Goal: Task Accomplishment & Management: Use online tool/utility

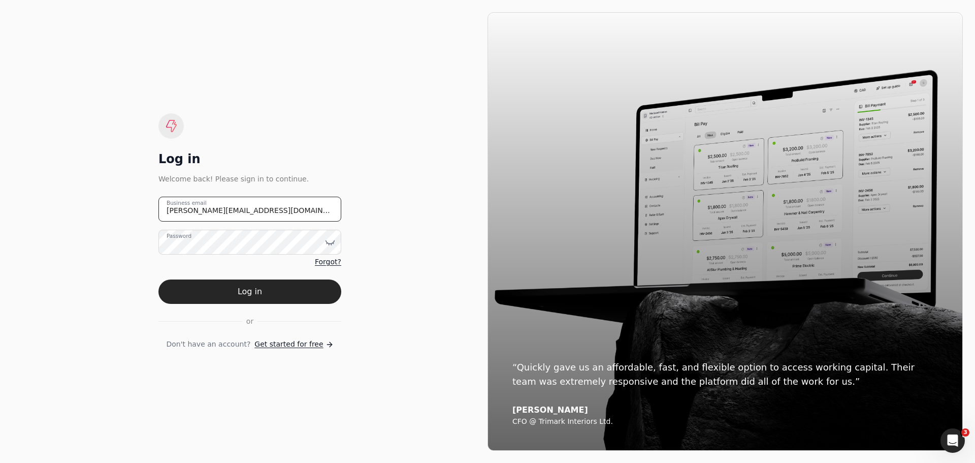
drag, startPoint x: 285, startPoint y: 218, endPoint x: 141, endPoint y: 211, distance: 144.9
click at [141, 211] on div "Log in Welcome back! Please sign in to continue. [PERSON_NAME][EMAIL_ADDRESS][D…" at bounding box center [249, 231] width 475 height 438
type email "[EMAIL_ADDRESS][DOMAIN_NAME]"
click at [329, 244] on icon at bounding box center [329, 244] width 1 height 2
click at [165, 336] on form "[EMAIL_ADDRESS][DOMAIN_NAME] Business email Password Forgot? Log in or Don't ha…" at bounding box center [249, 273] width 183 height 153
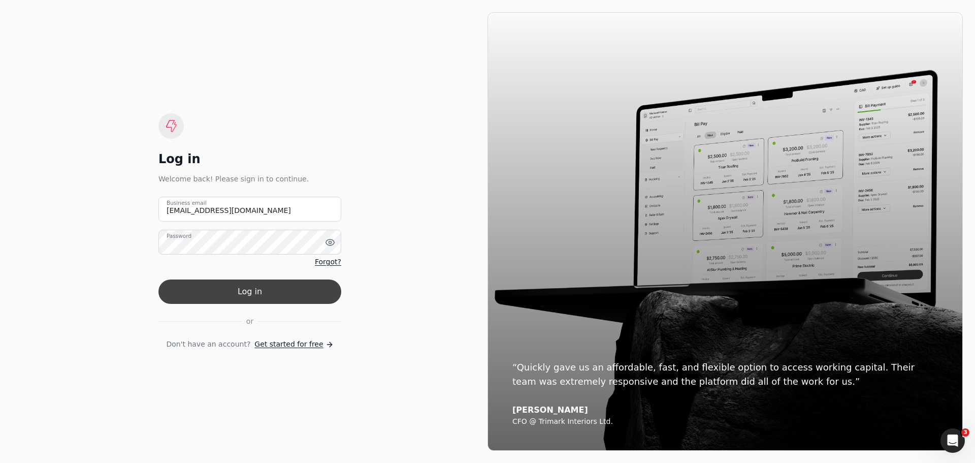
click at [251, 299] on button "Log in" at bounding box center [249, 291] width 183 height 24
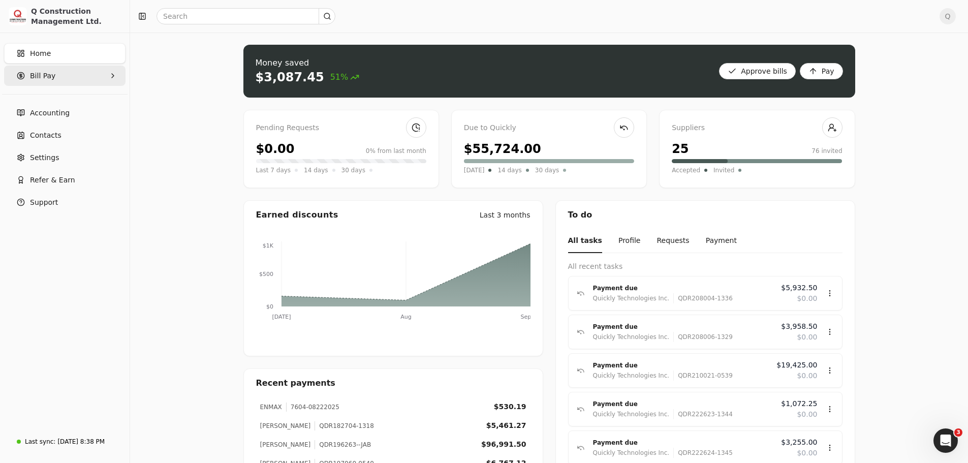
click at [111, 74] on icon "button" at bounding box center [113, 76] width 8 height 8
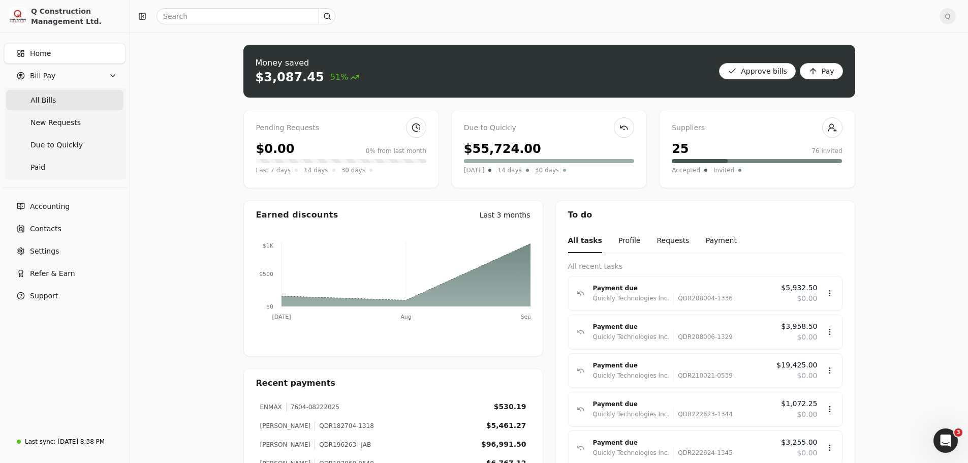
click at [53, 100] on Bills "All Bills" at bounding box center [64, 100] width 117 height 20
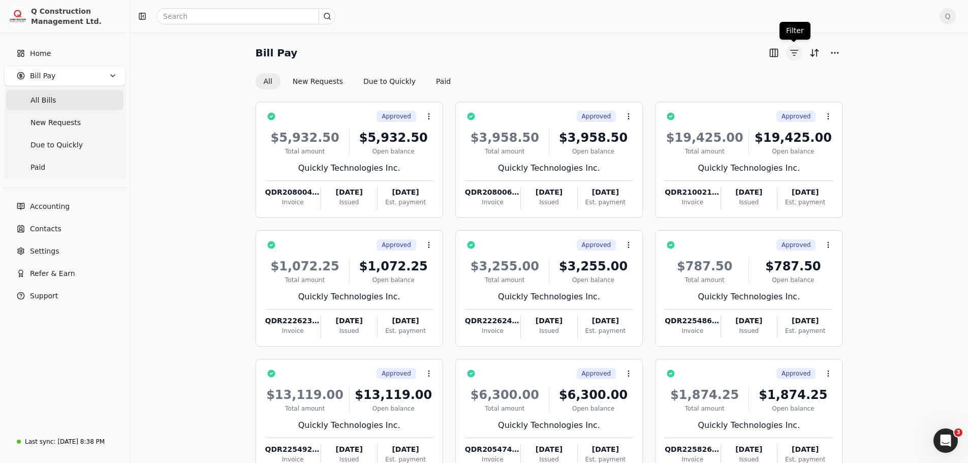
click at [793, 56] on button "button" at bounding box center [794, 53] width 16 height 16
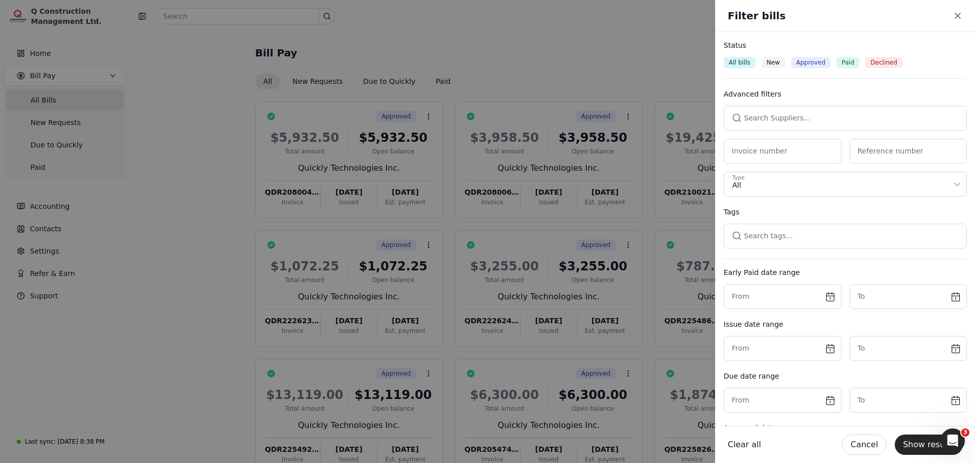
click at [764, 117] on button "button" at bounding box center [845, 118] width 243 height 24
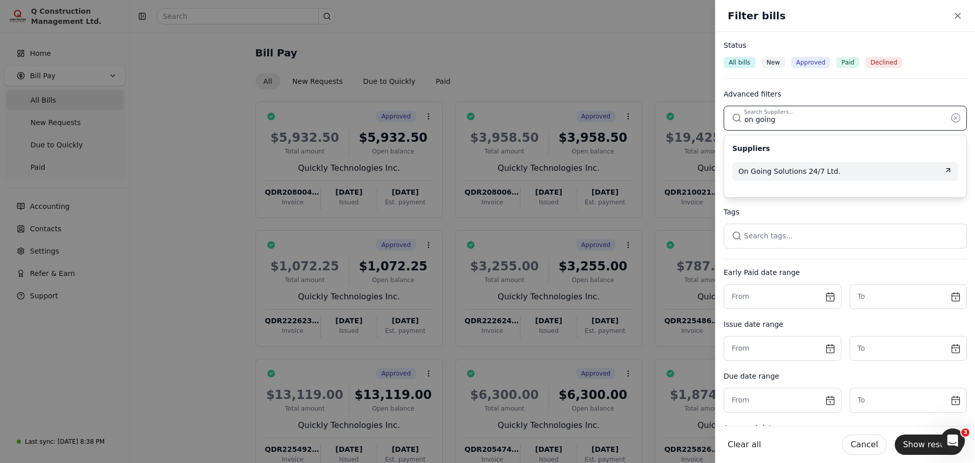
type input "on going"
click at [780, 172] on span "On Going Solutions 24/7 Ltd." at bounding box center [789, 171] width 102 height 11
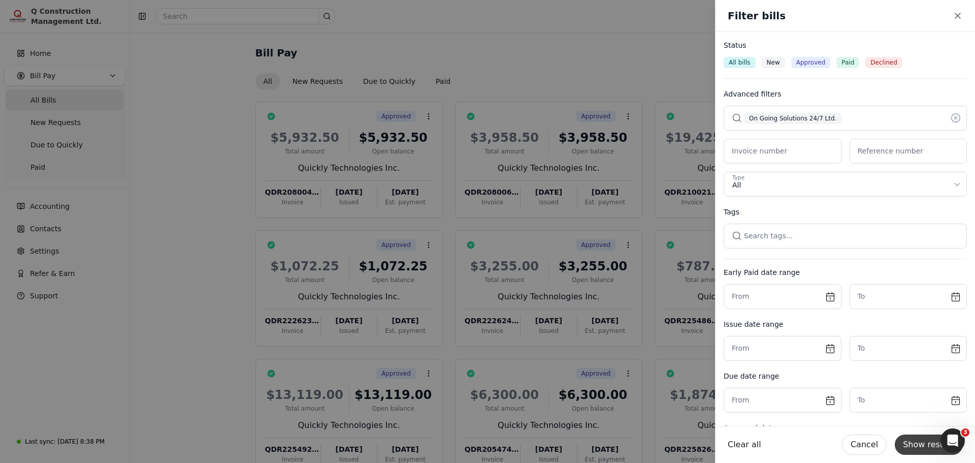
click at [930, 445] on button "Show results" at bounding box center [929, 444] width 68 height 20
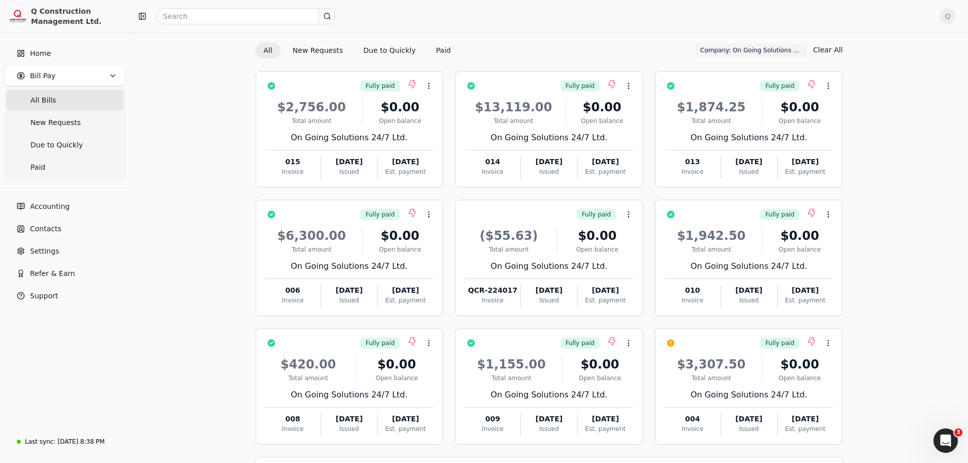
scroll to position [70, 0]
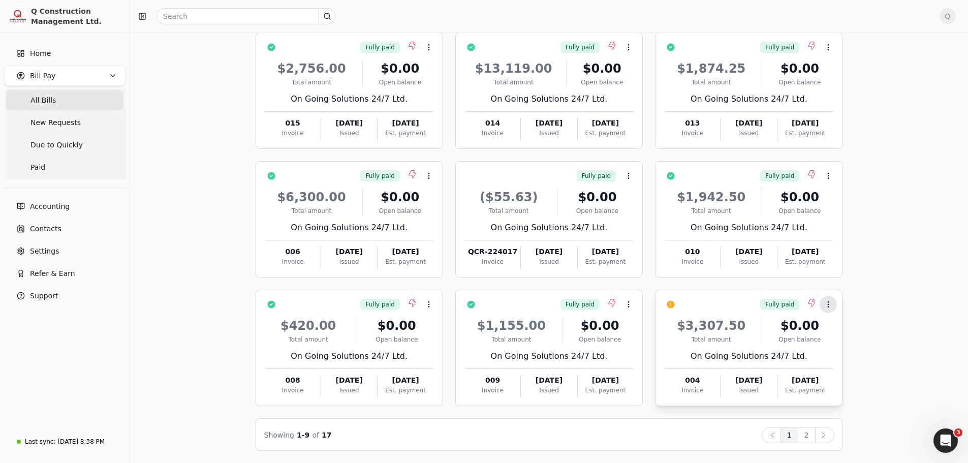
click at [826, 304] on icon at bounding box center [828, 304] width 8 height 8
click at [839, 354] on span "Push payment" at bounding box center [859, 352] width 51 height 11
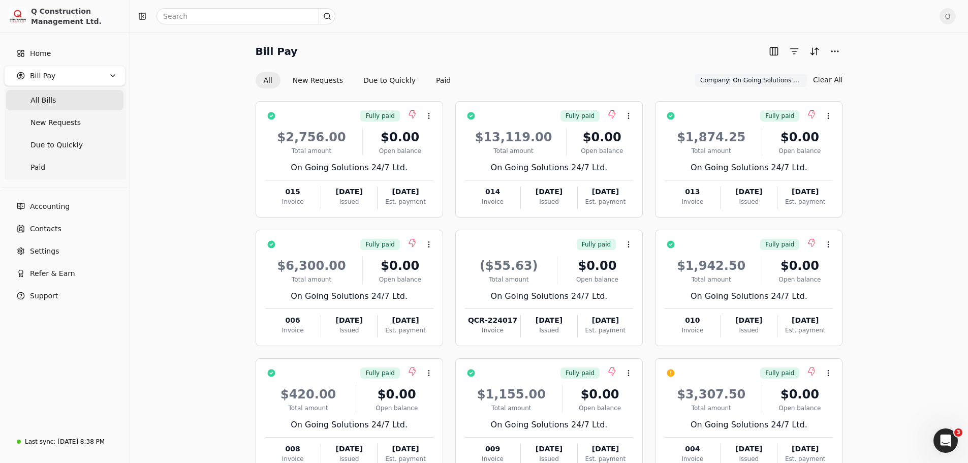
scroll to position [0, 0]
click at [794, 50] on button "button" at bounding box center [794, 53] width 16 height 16
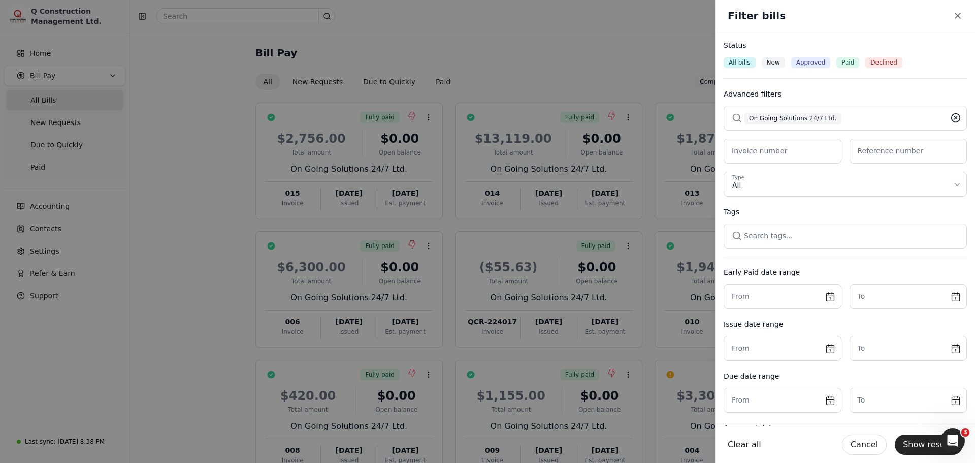
click at [955, 117] on icon at bounding box center [956, 118] width 3 height 3
click at [813, 118] on button "button" at bounding box center [845, 118] width 243 height 24
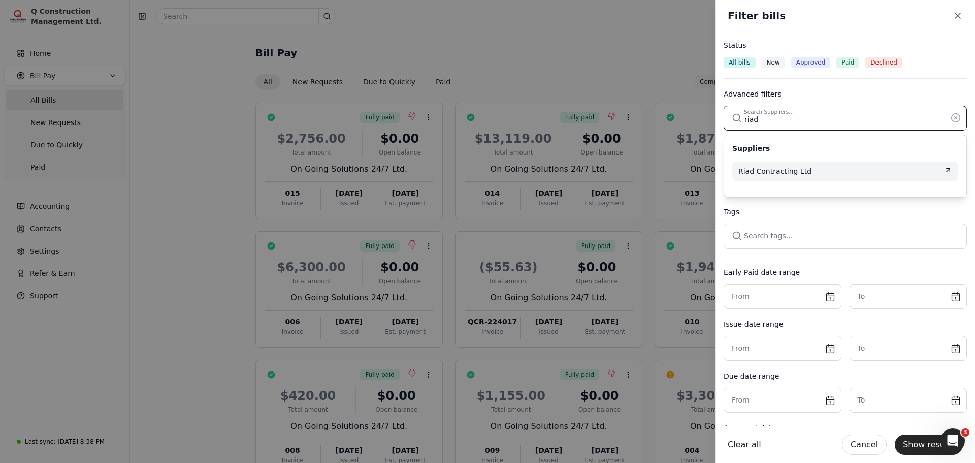
type input "riad"
click at [793, 168] on span "Riad Contracting Ltd" at bounding box center [774, 171] width 73 height 11
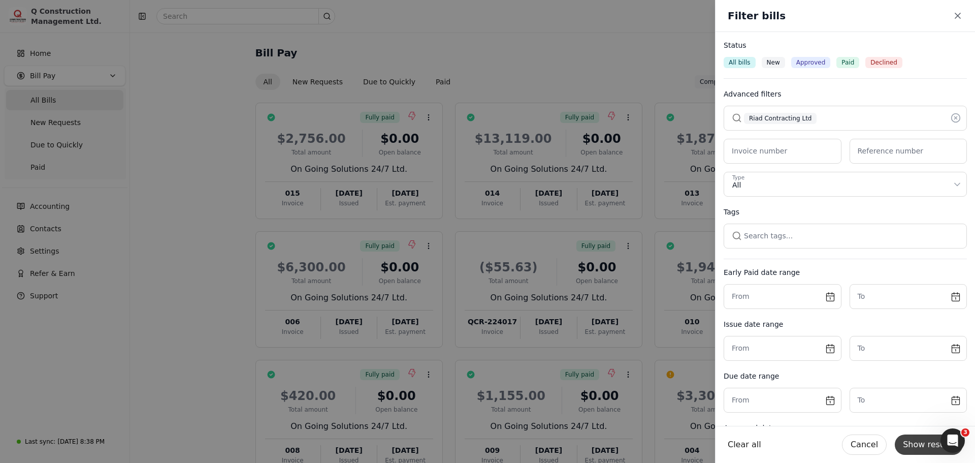
click at [915, 440] on button "Show results" at bounding box center [929, 444] width 68 height 20
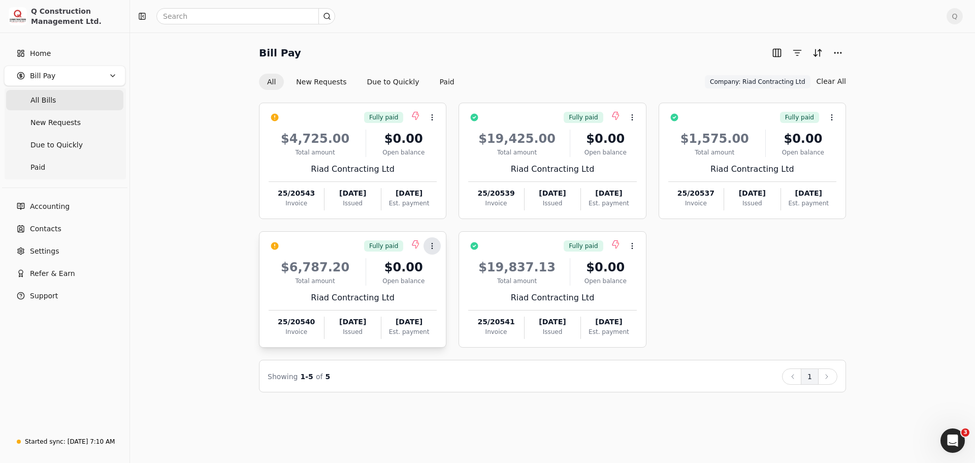
click at [432, 247] on icon at bounding box center [432, 246] width 8 height 8
click at [460, 291] on span "Push payment" at bounding box center [464, 294] width 51 height 11
click at [431, 117] on icon at bounding box center [432, 117] width 8 height 8
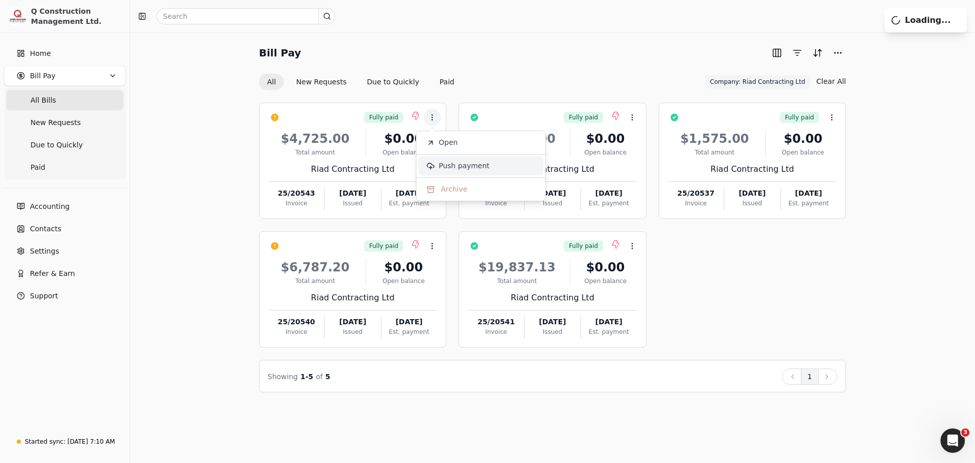
click at [448, 168] on span "Push payment" at bounding box center [464, 165] width 51 height 11
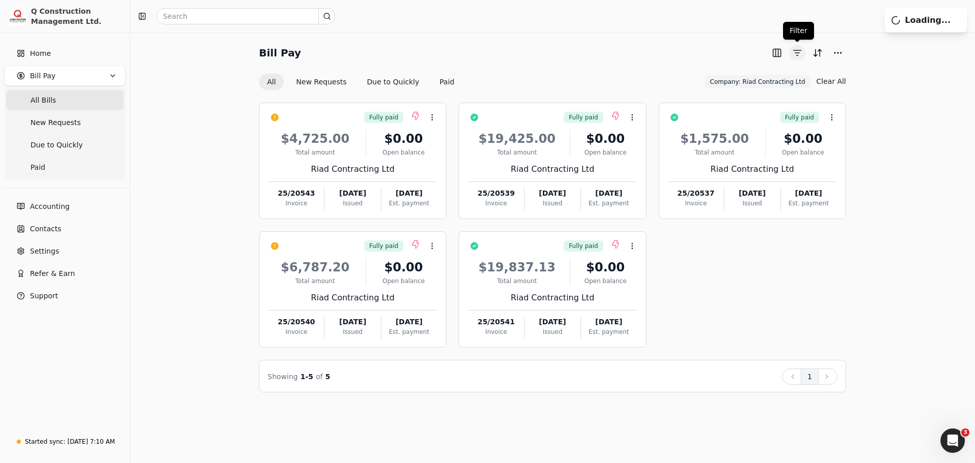
click at [796, 55] on button "button" at bounding box center [797, 53] width 16 height 16
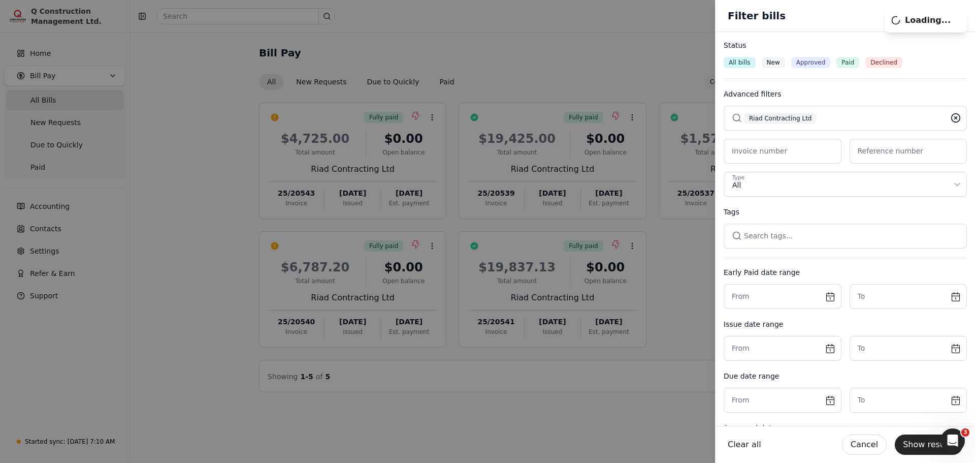
click at [955, 119] on icon at bounding box center [956, 118] width 3 height 3
click at [760, 120] on button "button" at bounding box center [845, 118] width 243 height 24
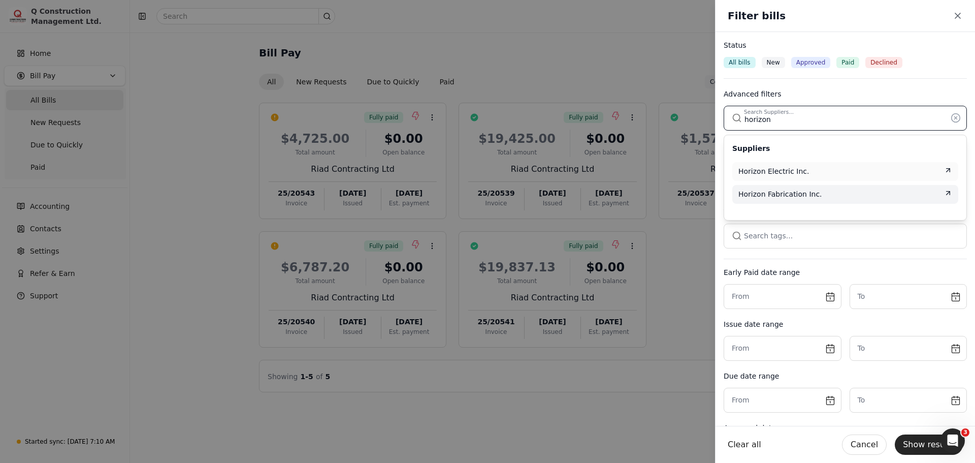
type input "horizon"
click at [766, 194] on span "Horizon Fabrication Inc." at bounding box center [780, 194] width 84 height 11
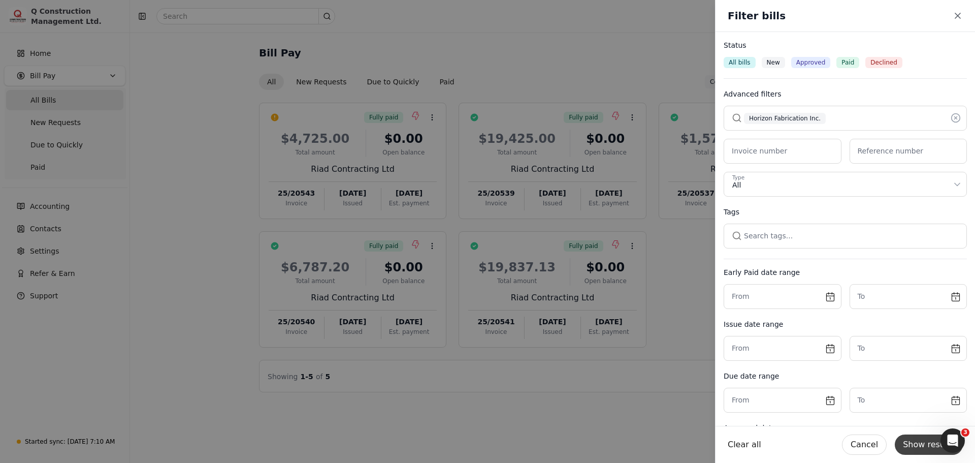
click at [933, 443] on button "Show results" at bounding box center [929, 444] width 68 height 20
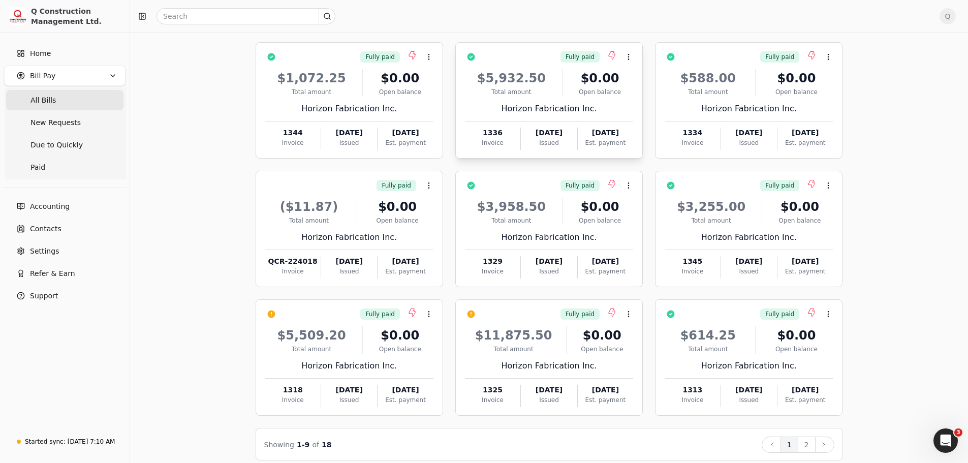
scroll to position [70, 0]
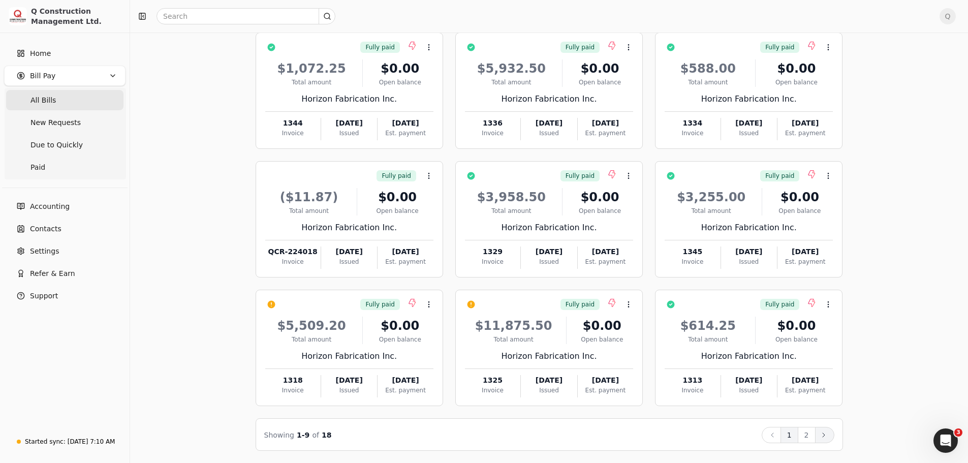
click at [818, 434] on button "Next" at bounding box center [824, 435] width 19 height 16
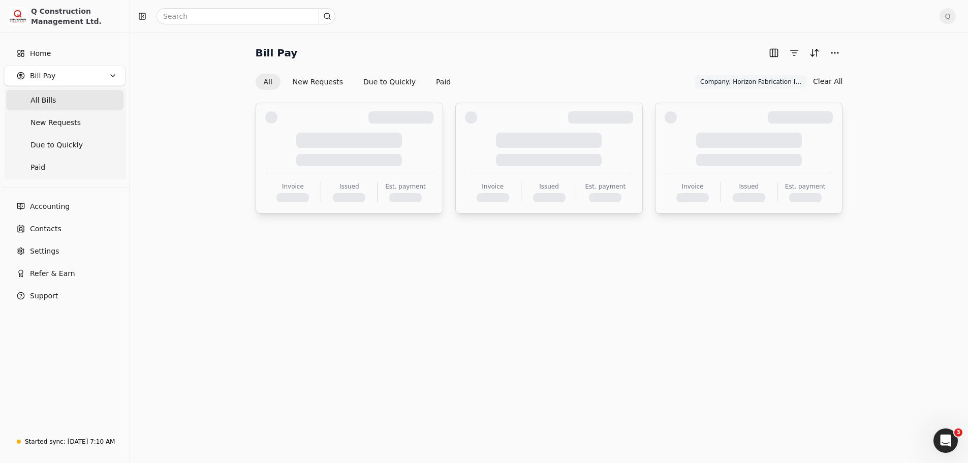
scroll to position [0, 0]
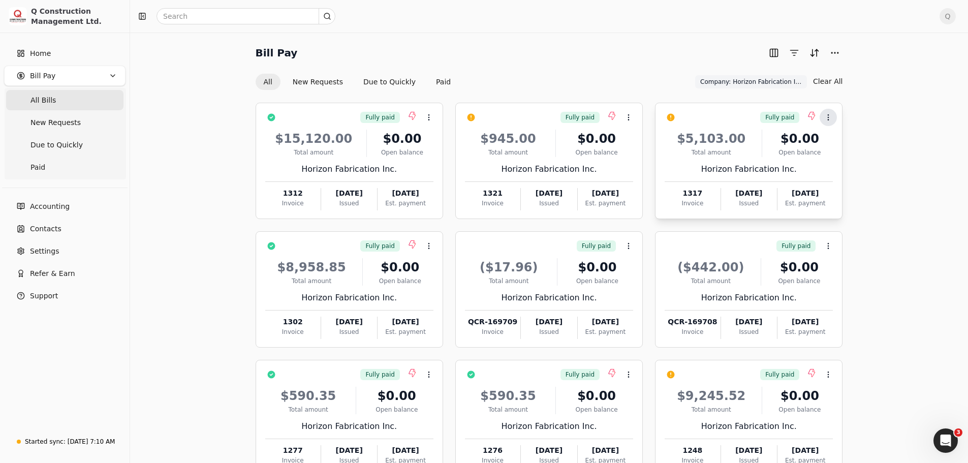
click at [826, 118] on icon at bounding box center [828, 117] width 8 height 8
click at [846, 170] on span "Push payment" at bounding box center [859, 165] width 51 height 11
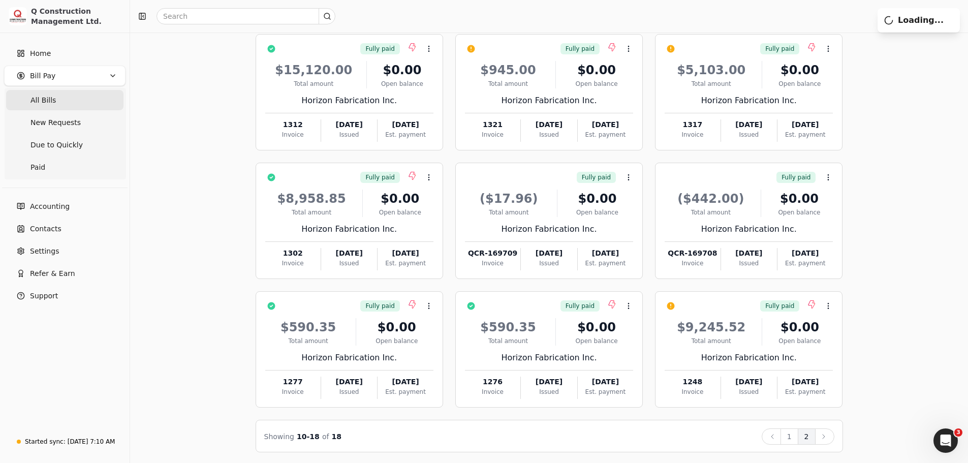
scroll to position [70, 0]
click at [785, 433] on button "1" at bounding box center [789, 435] width 18 height 16
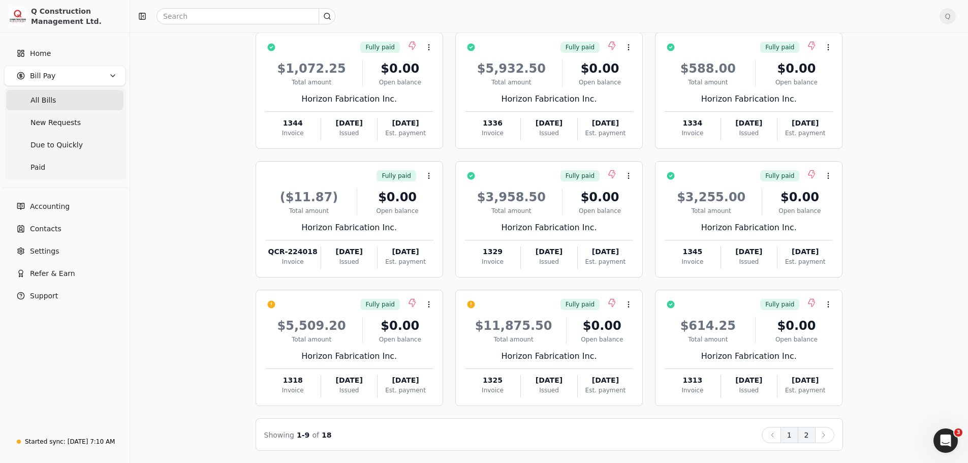
click at [805, 434] on button "2" at bounding box center [806, 435] width 18 height 16
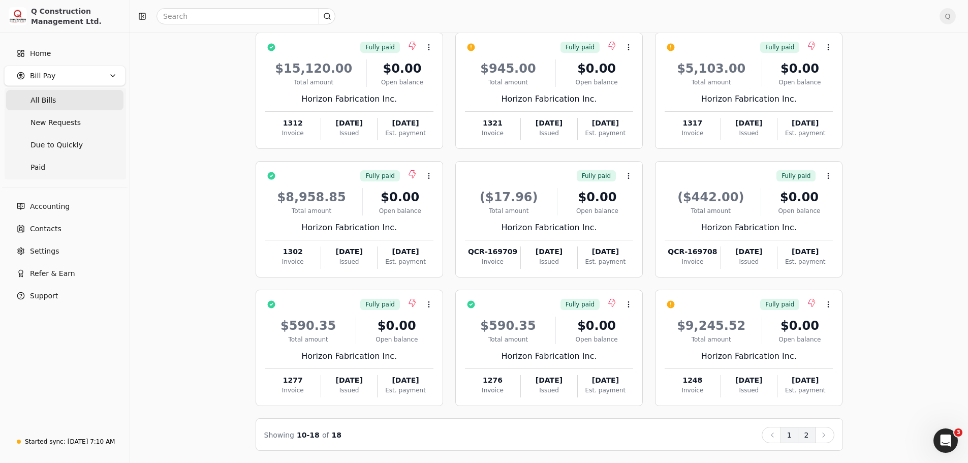
click at [784, 434] on button "1" at bounding box center [789, 435] width 18 height 16
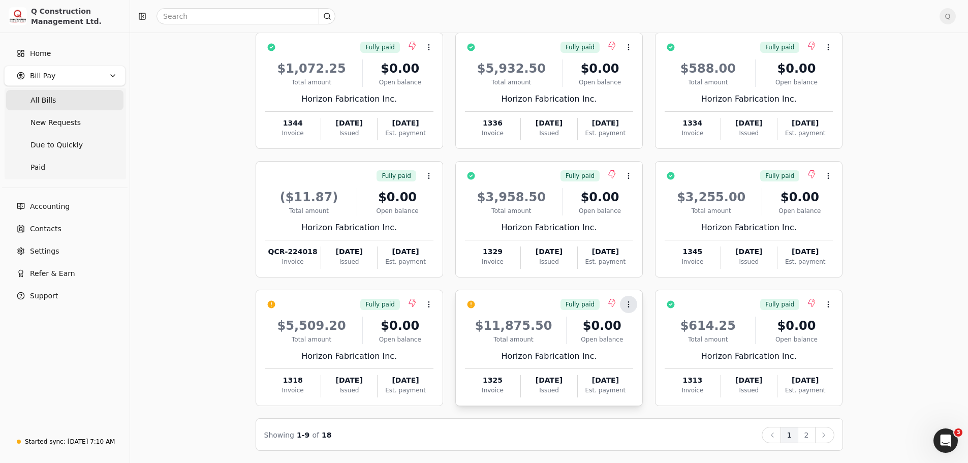
click at [630, 304] on icon at bounding box center [628, 304] width 8 height 8
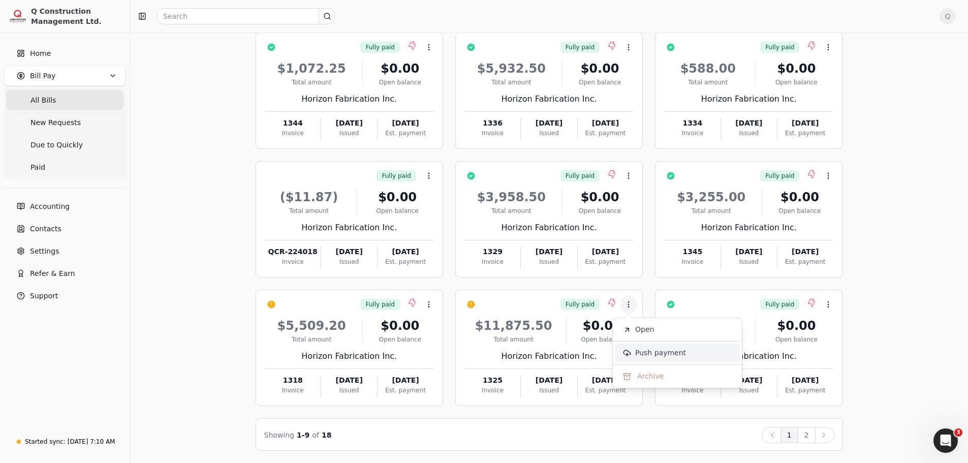
click at [650, 352] on span "Push payment" at bounding box center [660, 352] width 51 height 11
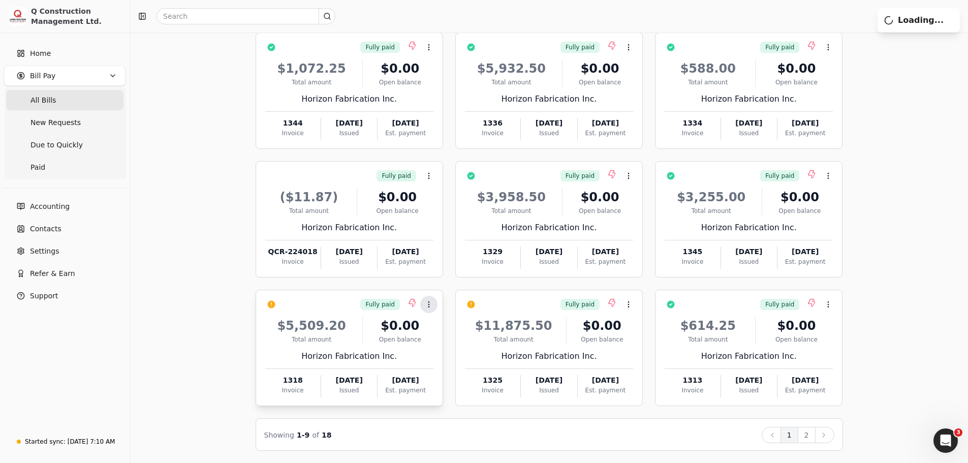
click at [426, 305] on icon at bounding box center [429, 304] width 8 height 8
click at [445, 352] on span "Push payment" at bounding box center [460, 352] width 51 height 11
click at [802, 433] on button "2" at bounding box center [806, 435] width 18 height 16
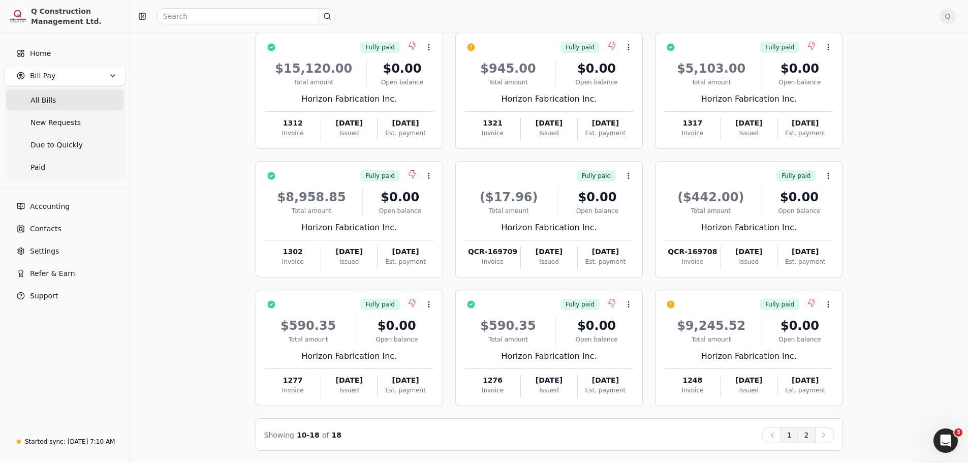
click at [785, 438] on button "1" at bounding box center [789, 435] width 18 height 16
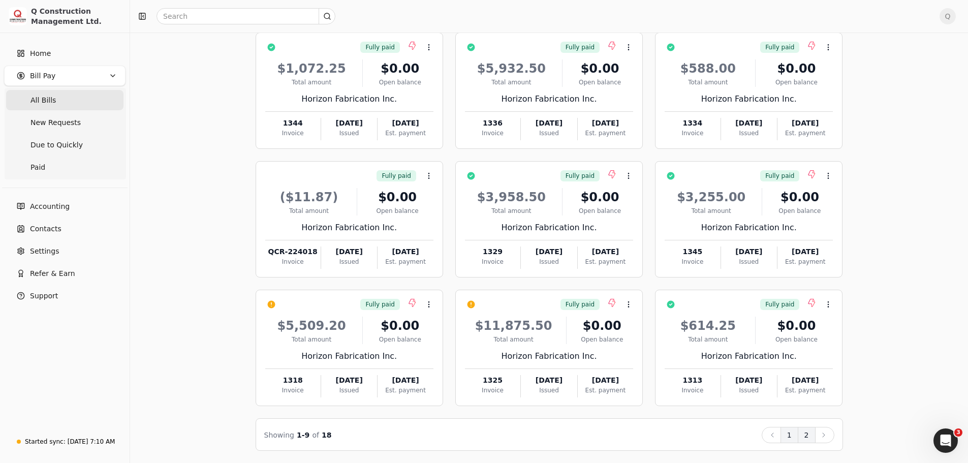
click at [804, 433] on button "2" at bounding box center [806, 435] width 18 height 16
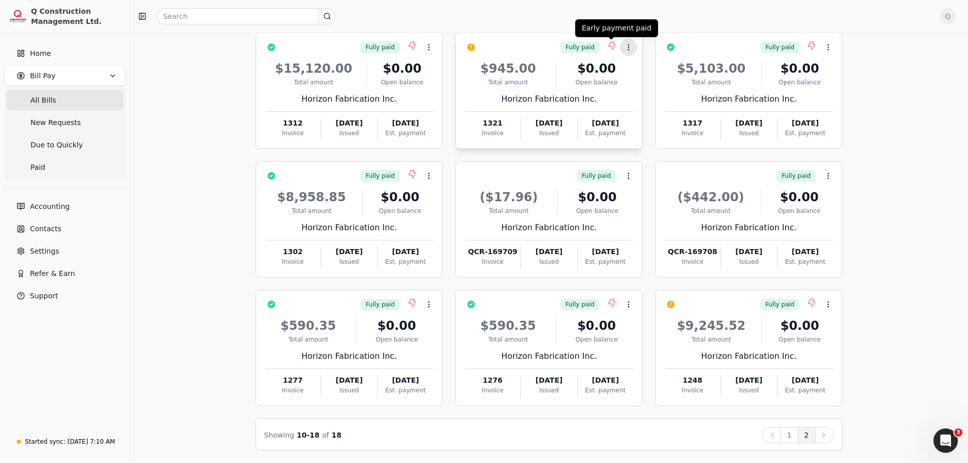
click at [623, 44] on button "Context Menu Button" at bounding box center [628, 47] width 17 height 17
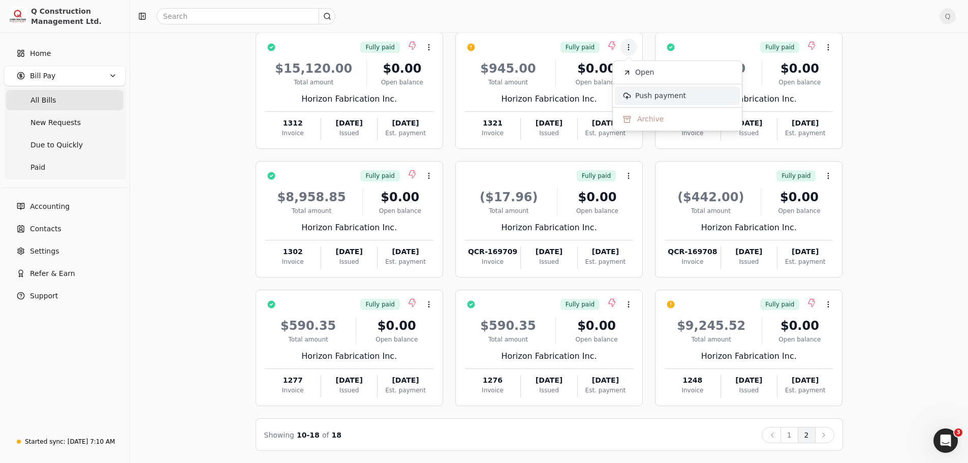
click at [634, 100] on li "Push payment" at bounding box center [677, 95] width 125 height 19
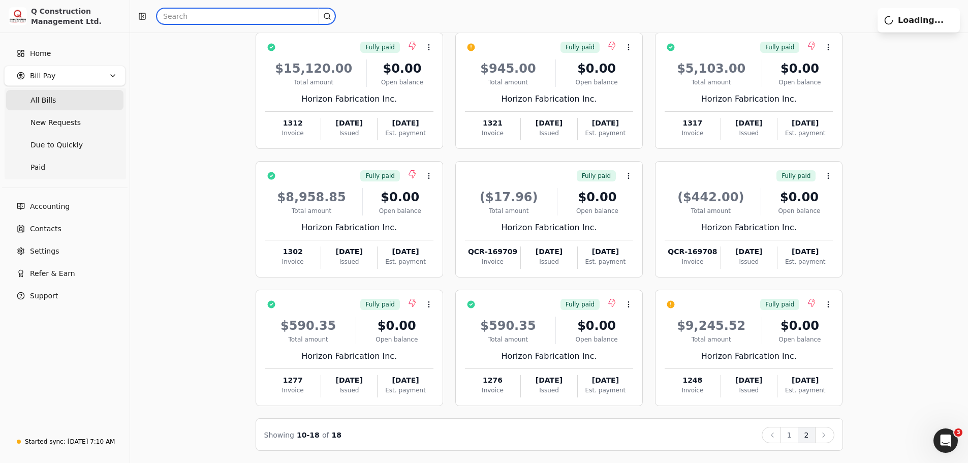
click at [204, 16] on input "text" at bounding box center [245, 16] width 179 height 16
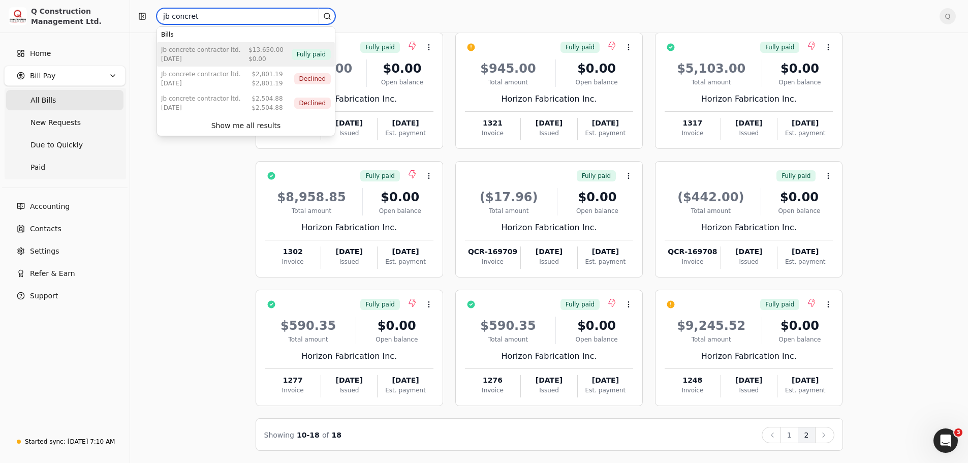
type input "jb concret"
click at [201, 56] on div "[DATE]" at bounding box center [200, 58] width 79 height 9
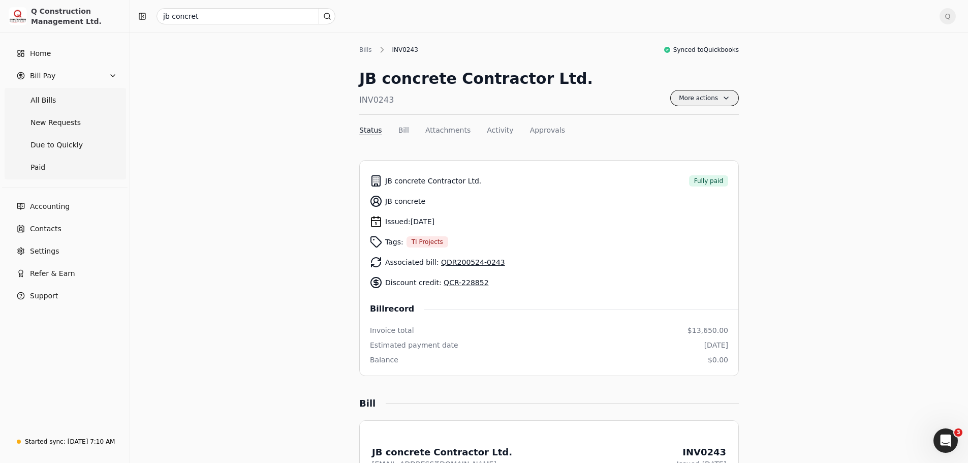
click at [728, 99] on span "More actions" at bounding box center [704, 98] width 69 height 16
click at [399, 127] on button "Bill" at bounding box center [403, 130] width 11 height 11
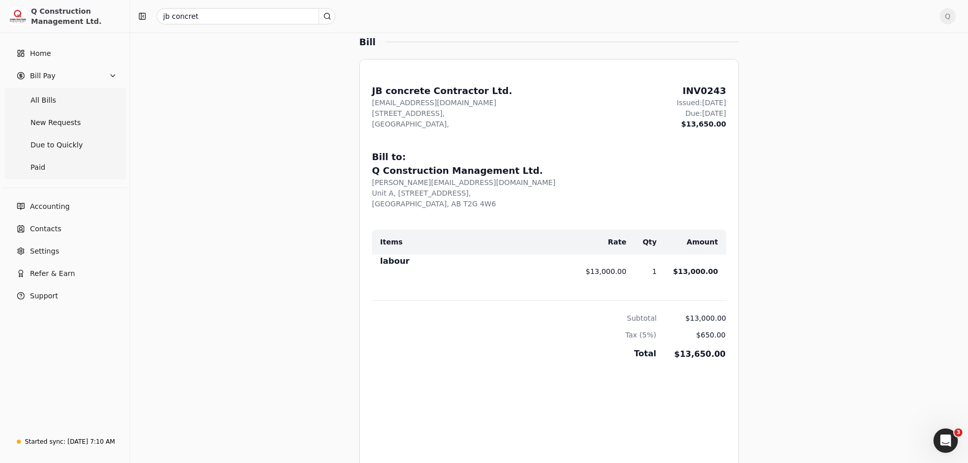
scroll to position [376, 0]
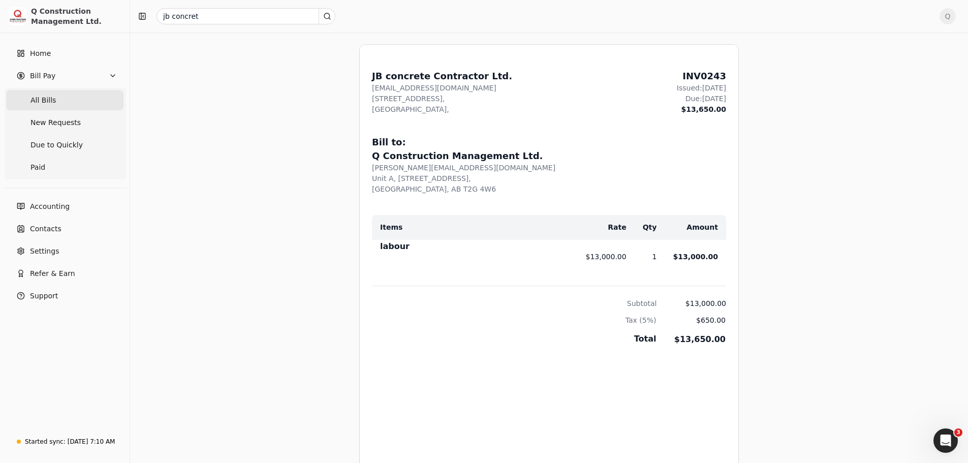
click at [43, 102] on span "All Bills" at bounding box center [42, 100] width 25 height 11
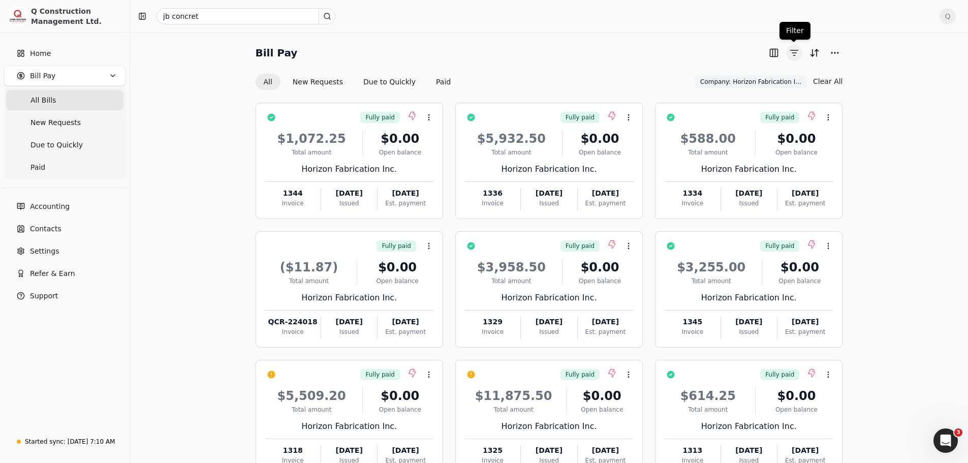
click at [793, 54] on button "button" at bounding box center [794, 53] width 16 height 16
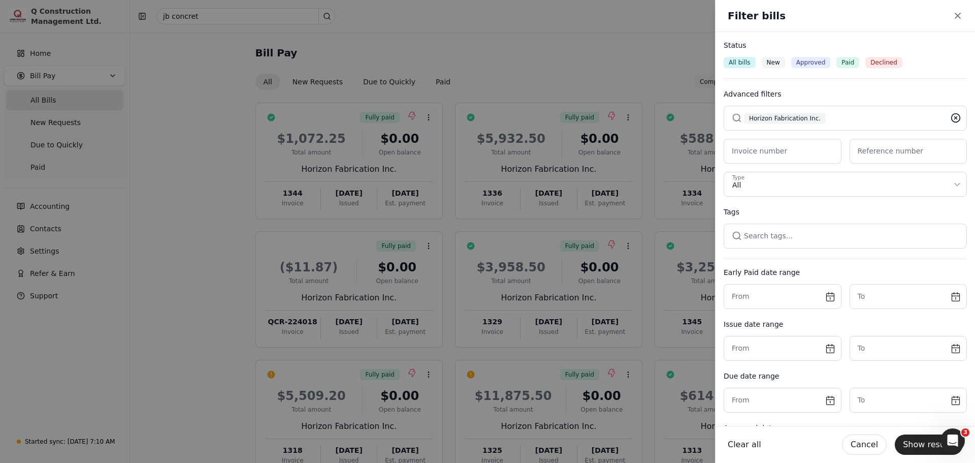
click at [951, 116] on icon at bounding box center [956, 118] width 10 height 10
click at [811, 116] on button "button" at bounding box center [845, 118] width 243 height 24
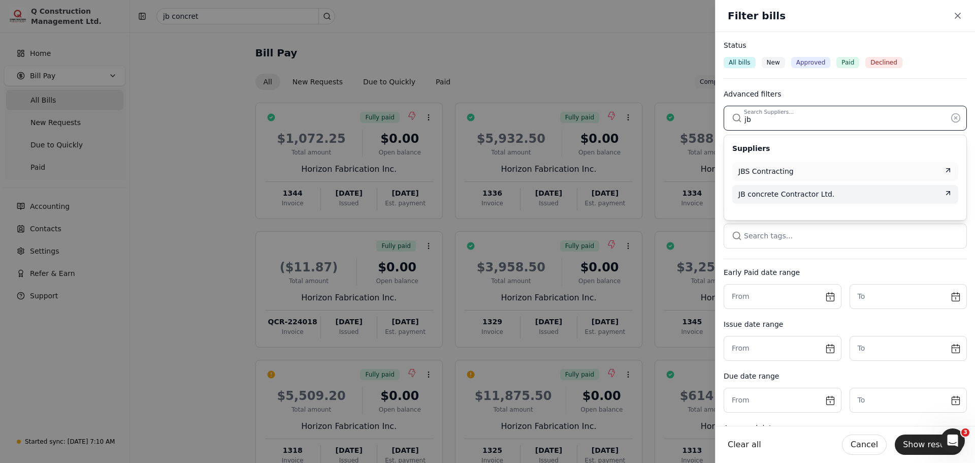
type input "jb"
click at [776, 194] on span "JB concrete Contractor Ltd." at bounding box center [786, 194] width 96 height 11
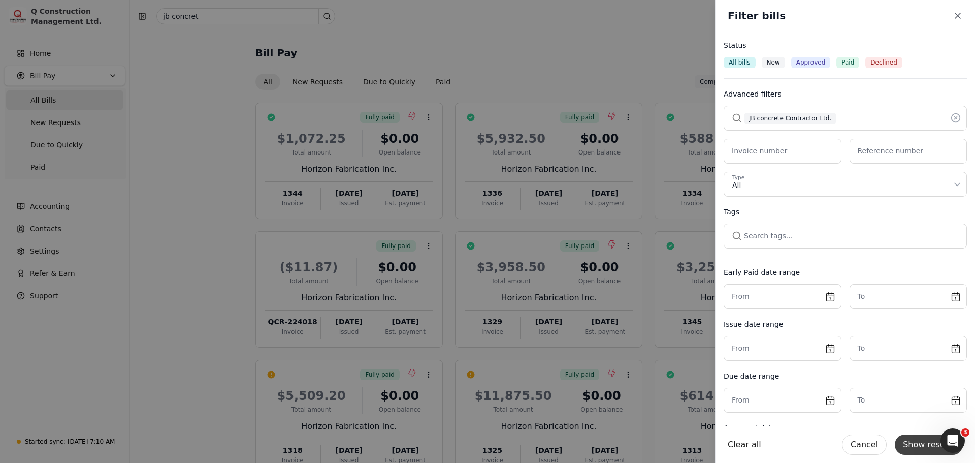
click at [930, 438] on button "Show results" at bounding box center [929, 444] width 68 height 20
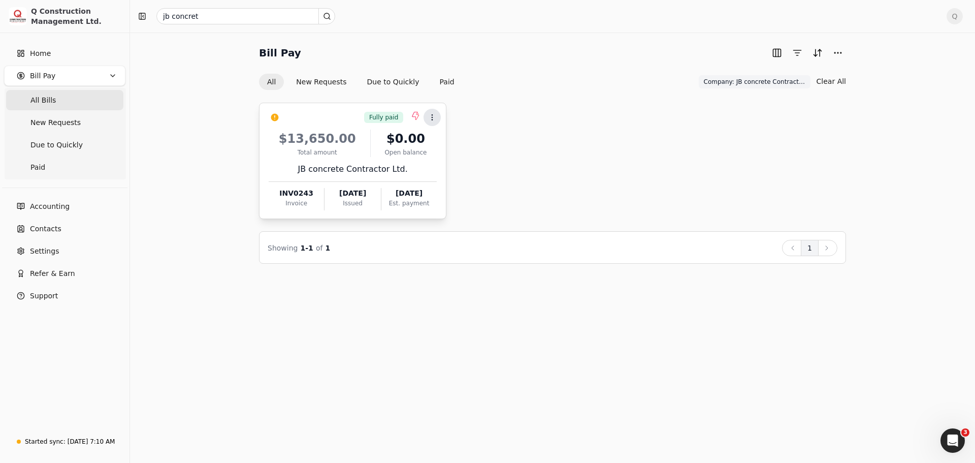
click at [432, 117] on icon at bounding box center [432, 117] width 8 height 8
click at [449, 169] on span "Push payment" at bounding box center [464, 165] width 51 height 11
click at [796, 54] on button "button" at bounding box center [797, 53] width 16 height 16
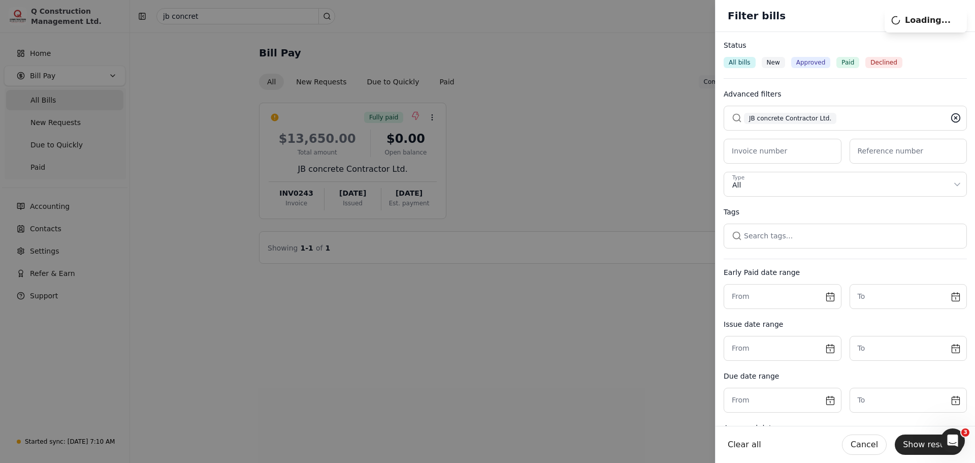
click at [955, 119] on icon at bounding box center [956, 118] width 3 height 3
click at [849, 119] on button "button" at bounding box center [845, 118] width 243 height 24
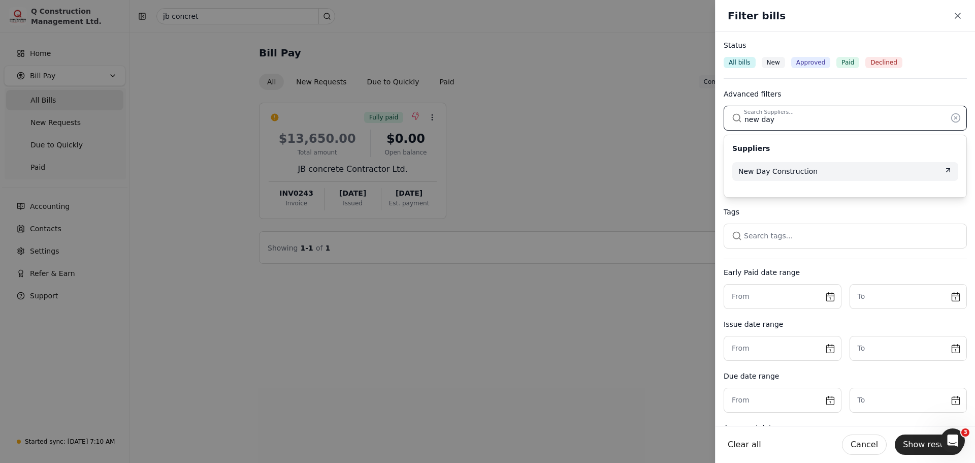
type input "new day"
click at [808, 172] on span "New Day Construction" at bounding box center [777, 171] width 79 height 11
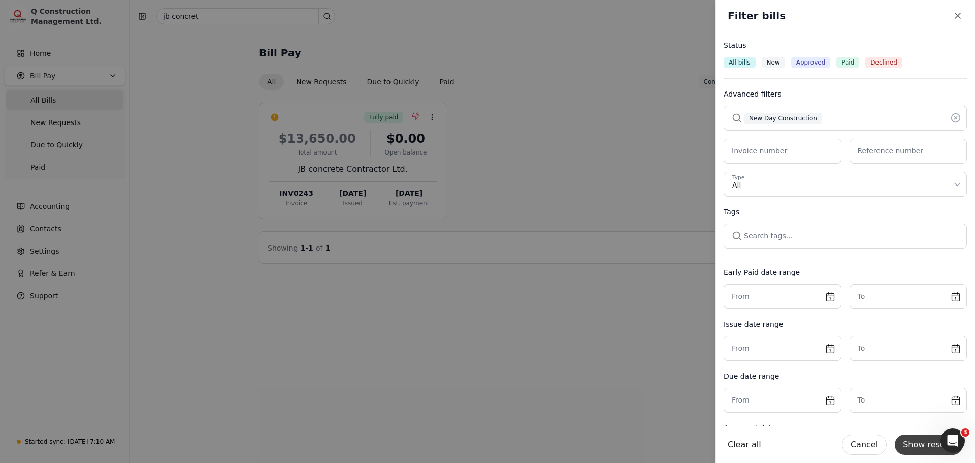
click at [921, 447] on button "Show results" at bounding box center [929, 444] width 68 height 20
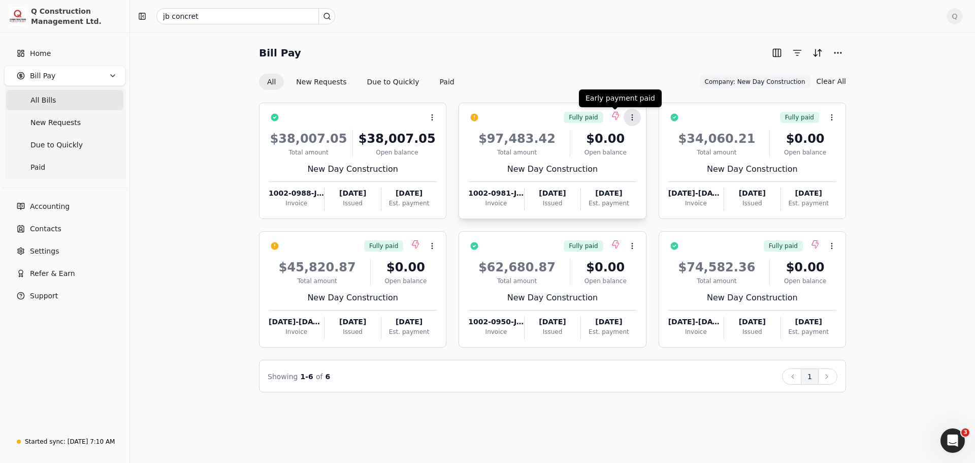
click at [632, 115] on circle at bounding box center [632, 115] width 1 height 1
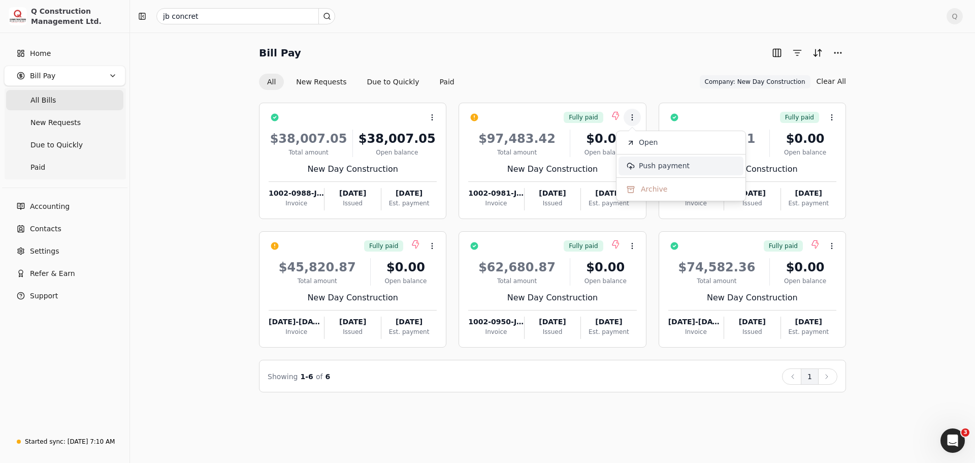
click at [646, 169] on span "Push payment" at bounding box center [664, 165] width 51 height 11
click at [951, 16] on span "Q" at bounding box center [955, 16] width 16 height 16
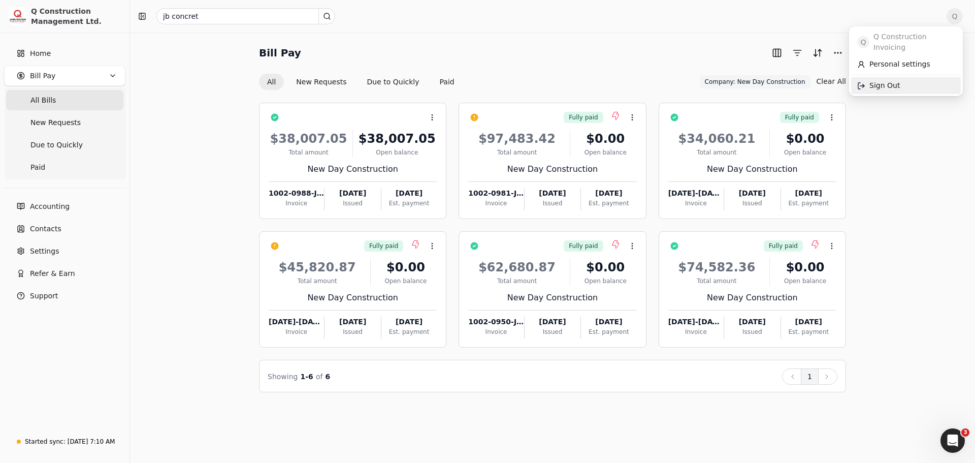
drag, startPoint x: 883, startPoint y: 73, endPoint x: 877, endPoint y: 71, distance: 6.8
click at [883, 80] on span "Sign Out" at bounding box center [885, 85] width 30 height 11
